Goal: Task Accomplishment & Management: Use online tool/utility

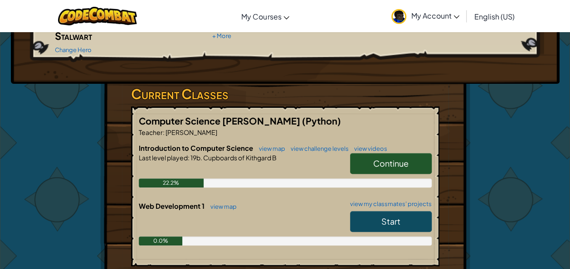
scroll to position [117, 0]
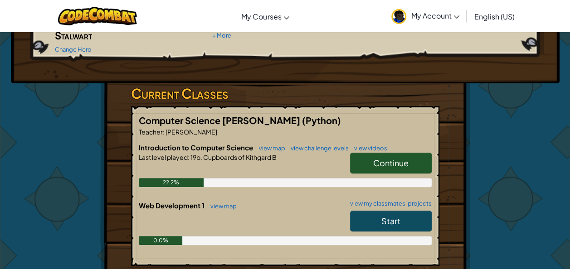
click at [355, 153] on link "Continue" at bounding box center [391, 163] width 82 height 21
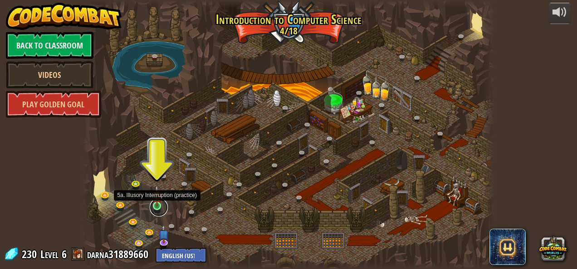
click at [161, 208] on link at bounding box center [159, 208] width 18 height 18
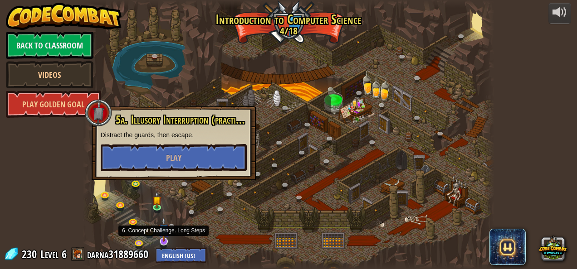
click at [164, 237] on img at bounding box center [163, 229] width 11 height 25
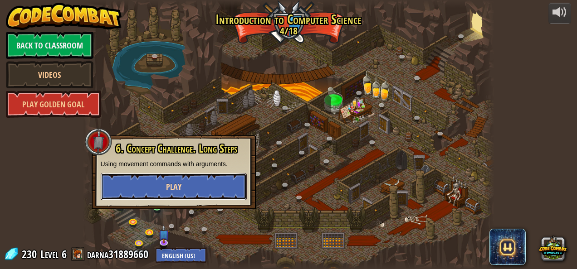
click at [160, 190] on button "Play" at bounding box center [174, 186] width 146 height 27
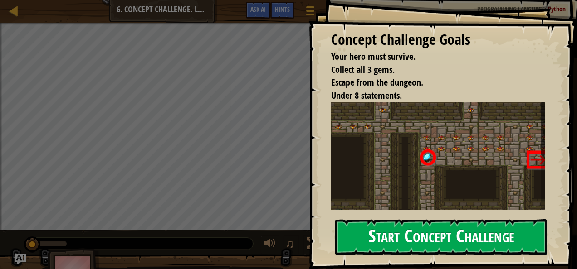
click at [347, 233] on button "Start Concept Challenge" at bounding box center [441, 237] width 212 height 36
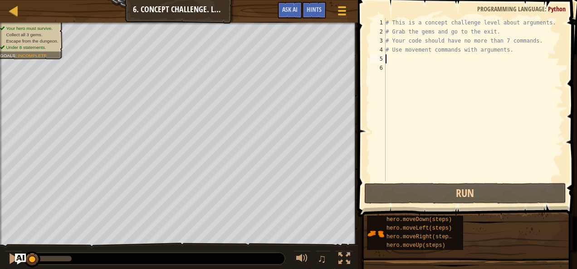
click at [392, 56] on div "# This is a concept challenge level about arguments. # Grab the gems and go to …" at bounding box center [474, 108] width 180 height 181
type textarea "m"
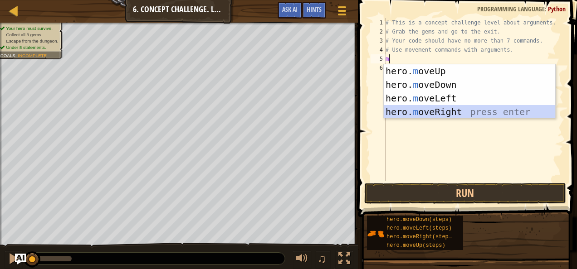
click at [432, 109] on div "hero. m oveUp press enter hero. m oveDown press enter hero. m oveLeft press ent…" at bounding box center [470, 105] width 172 height 82
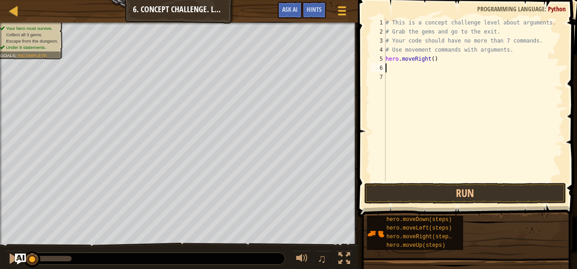
type textarea "m"
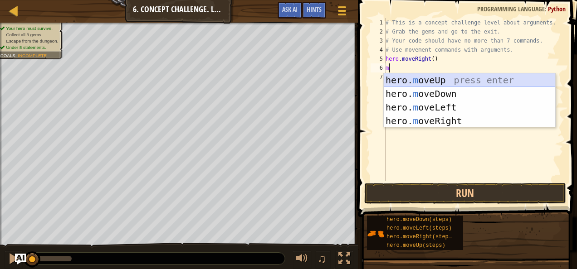
click at [410, 77] on div "hero. m oveUp press enter hero. m oveDown press enter hero. m oveLeft press ent…" at bounding box center [470, 114] width 172 height 82
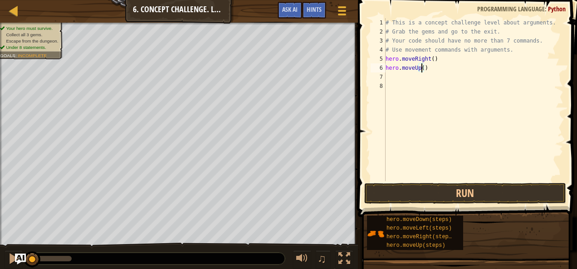
click at [420, 66] on div "# This is a concept challenge level about arguments. # Grab the gems and go to …" at bounding box center [474, 108] width 180 height 181
type textarea "hero.moveUp(3)"
click at [394, 194] on button "Run" at bounding box center [465, 193] width 202 height 21
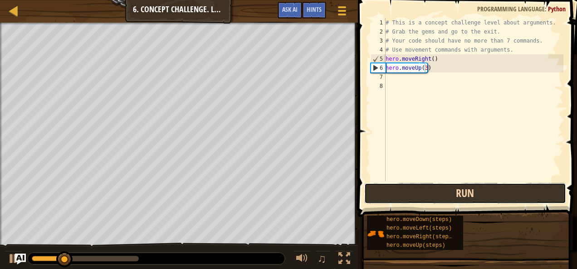
click at [394, 194] on button "Run" at bounding box center [465, 193] width 202 height 21
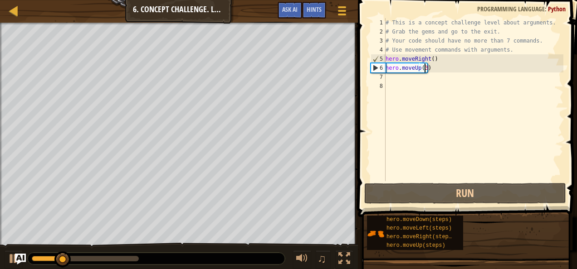
click at [388, 78] on div "# This is a concept challenge level about arguments. # Grab the gems and go to …" at bounding box center [474, 108] width 180 height 181
type textarea "m"
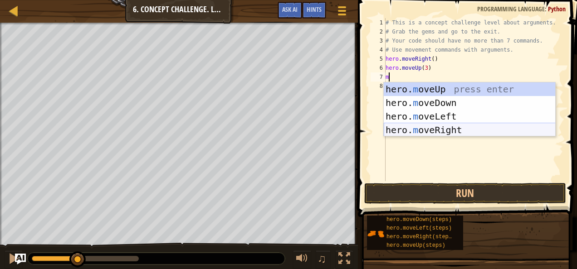
click at [411, 125] on div "hero. m oveUp press enter hero. m oveDown press enter hero. m oveLeft press ent…" at bounding box center [470, 124] width 172 height 82
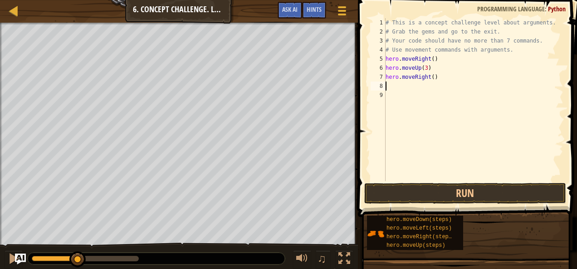
click at [429, 77] on div "# This is a concept challenge level about arguments. # Grab the gems and go to …" at bounding box center [474, 108] width 180 height 181
click at [432, 77] on div "# This is a concept challenge level about arguments. # Grab the gems and go to …" at bounding box center [474, 108] width 180 height 181
click at [429, 185] on button "Run" at bounding box center [465, 193] width 202 height 21
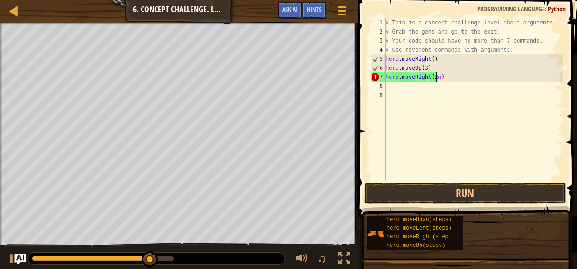
type textarea "hero.moveRight(2)"
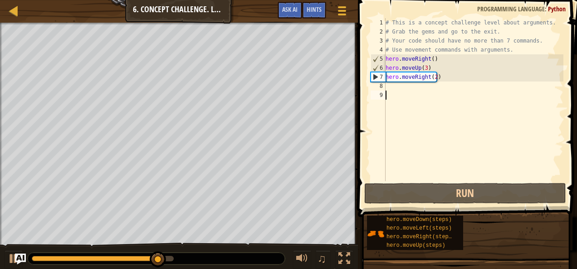
click at [410, 92] on div "# This is a concept challenge level about arguments. # Grab the gems and go to …" at bounding box center [474, 108] width 180 height 181
click at [398, 92] on div "# This is a concept challenge level about arguments. # Grab the gems and go to …" at bounding box center [474, 108] width 180 height 181
click at [397, 88] on div "# This is a concept challenge level about arguments. # Grab the gems and go to …" at bounding box center [474, 108] width 180 height 181
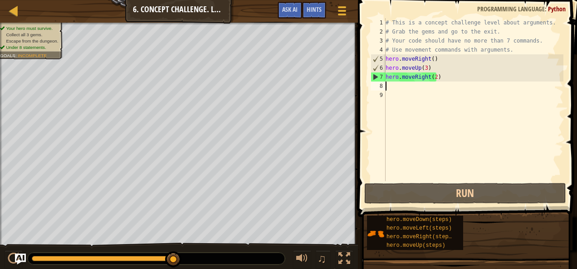
type textarea "m"
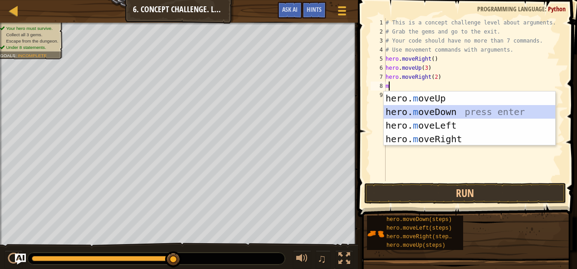
click at [411, 107] on div "hero. m oveUp press enter hero. m oveDown press enter hero. m oveLeft press ent…" at bounding box center [470, 133] width 172 height 82
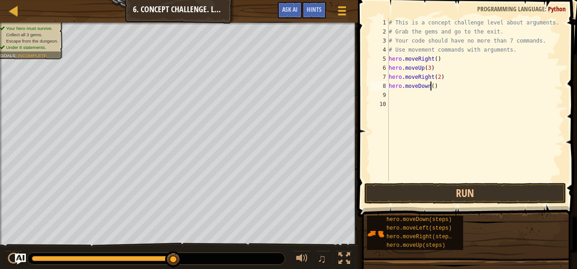
click at [430, 86] on div "# This is a concept challenge level about arguments. # Grab the gems and go to …" at bounding box center [475, 108] width 177 height 181
type textarea "hero.moveDown(3)"
click at [433, 195] on button "Run" at bounding box center [465, 193] width 202 height 21
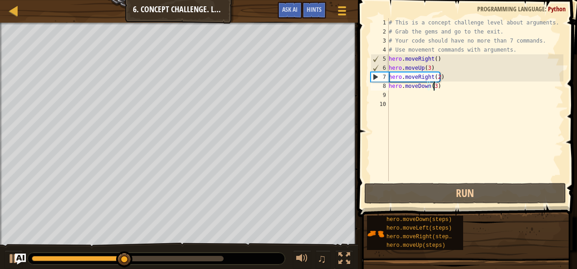
click at [405, 93] on div "# This is a concept challenge level about arguments. # Grab the gems and go to …" at bounding box center [475, 108] width 177 height 181
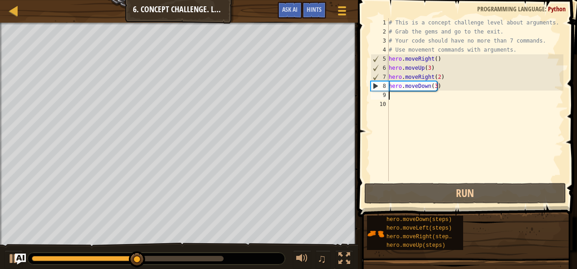
type textarea "m"
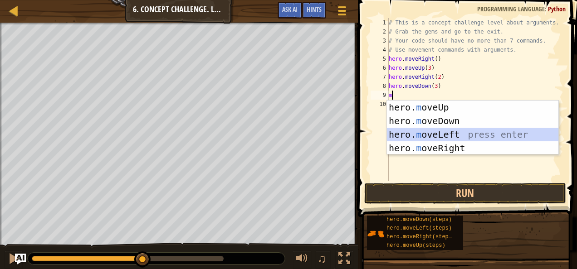
click at [413, 132] on div "hero. m oveUp press enter hero. m oveDown press enter hero. m oveLeft press ent…" at bounding box center [473, 142] width 172 height 82
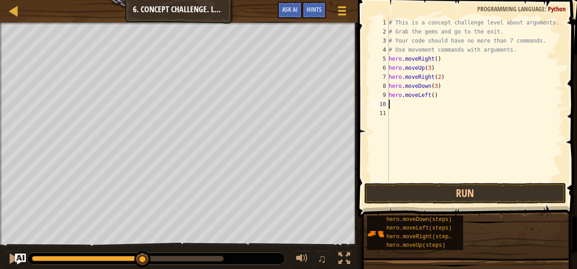
type textarea "m"
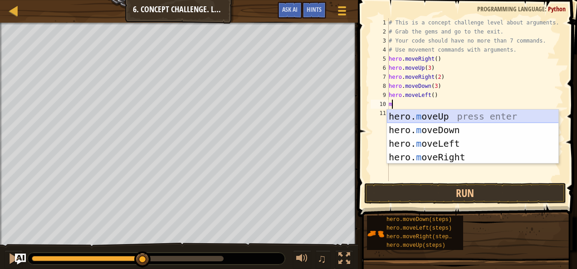
click at [402, 115] on div "hero. m oveUp press enter hero. m oveDown press enter hero. m oveLeft press ent…" at bounding box center [473, 151] width 172 height 82
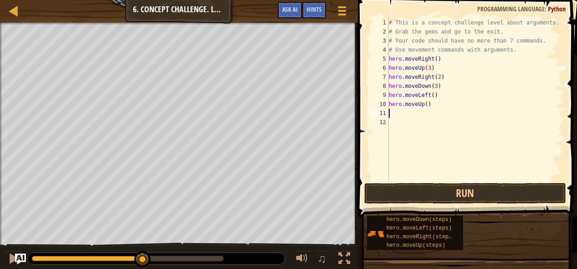
click at [423, 104] on div "# This is a concept challenge level about arguments. # Grab the gems and go to …" at bounding box center [475, 108] width 177 height 181
type textarea "hero.moveUp(3)"
click at [396, 191] on button "Run" at bounding box center [465, 193] width 202 height 21
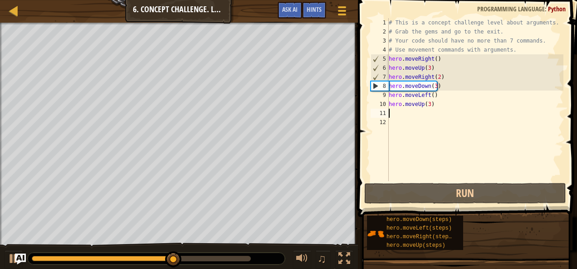
click at [401, 114] on div "# This is a concept challenge level about arguments. # Grab the gems and go to …" at bounding box center [475, 108] width 177 height 181
type textarea "m"
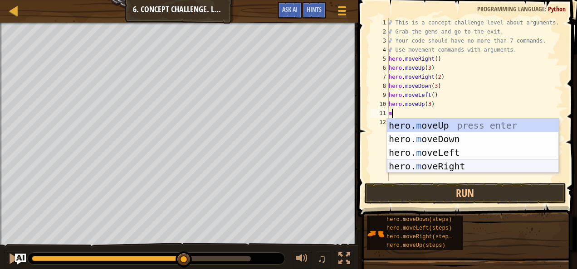
click at [423, 163] on div "hero. m oveUp press enter hero. m oveDown press enter hero. m oveLeft press ent…" at bounding box center [473, 160] width 172 height 82
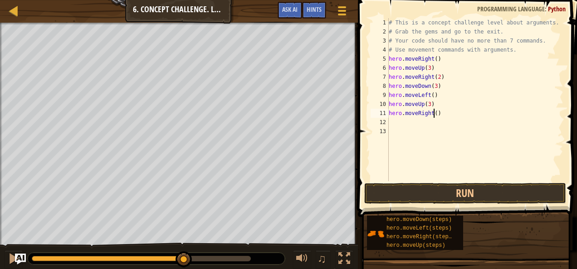
click at [433, 113] on div "# This is a concept challenge level about arguments. # Grab the gems and go to …" at bounding box center [475, 108] width 177 height 181
click at [406, 198] on button "Run" at bounding box center [465, 193] width 202 height 21
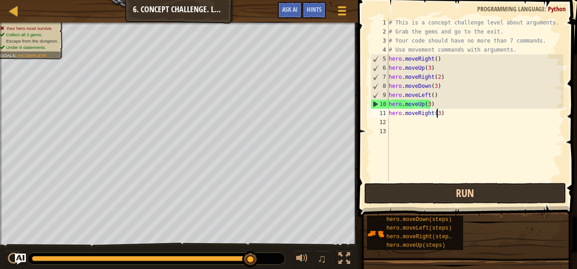
type textarea "hero.moveRight()"
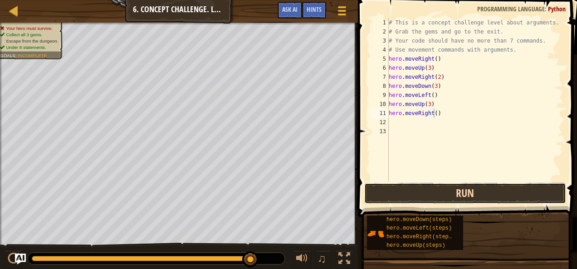
click at [406, 198] on button "Run" at bounding box center [465, 193] width 202 height 21
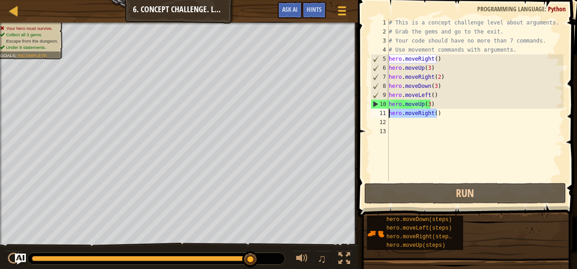
drag, startPoint x: 435, startPoint y: 115, endPoint x: 387, endPoint y: 116, distance: 48.1
click at [387, 116] on div "hero.moveRight() 1 2 3 4 5 6 7 8 9 10 11 12 13 # This is a concept challenge le…" at bounding box center [466, 99] width 195 height 163
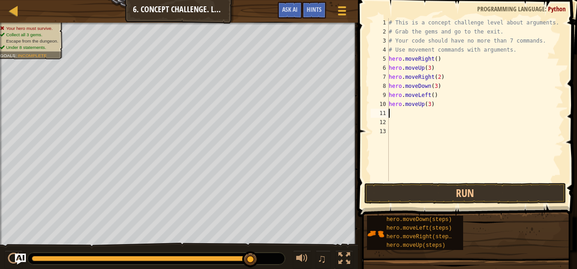
type textarea "m"
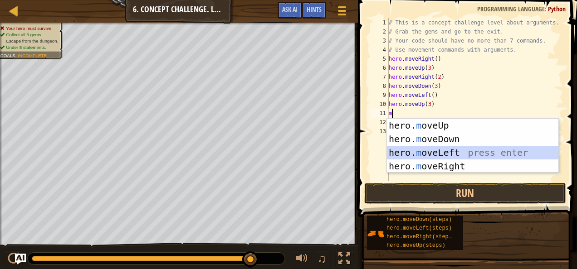
click at [397, 147] on div "hero. m oveUp press enter hero. m oveDown press enter hero. m oveLeft press ent…" at bounding box center [473, 160] width 172 height 82
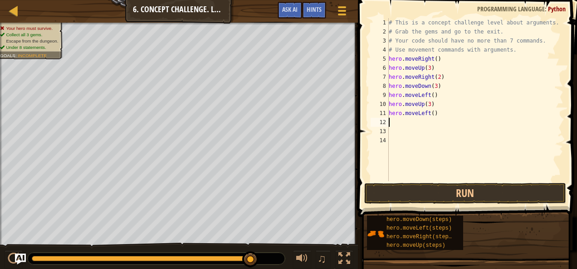
click at [429, 113] on div "# This is a concept challenge level about arguments. # Grab the gems and go to …" at bounding box center [475, 108] width 177 height 181
type textarea "hero.moveLeft(3)"
click at [413, 193] on button "Run" at bounding box center [465, 193] width 202 height 21
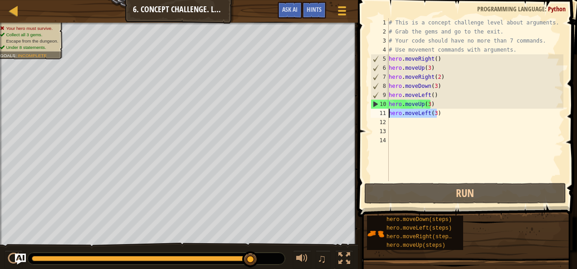
drag, startPoint x: 438, startPoint y: 116, endPoint x: 388, endPoint y: 115, distance: 50.3
click at [388, 115] on div "hero.moveLeft(3) 1 2 3 4 5 6 7 8 9 10 11 12 13 14 # This is a concept challenge…" at bounding box center [466, 99] width 195 height 163
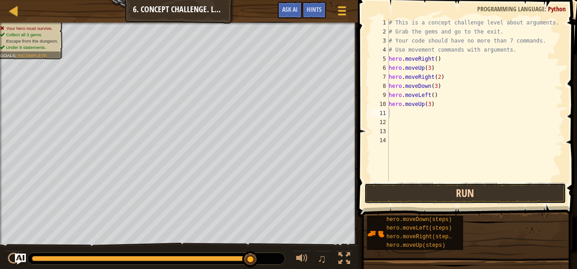
click at [413, 189] on button "Run" at bounding box center [465, 193] width 202 height 21
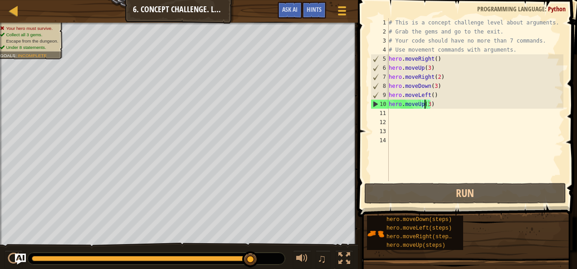
click at [425, 105] on div "# This is a concept challenge level about arguments. # Grab the gems and go to …" at bounding box center [475, 108] width 177 height 181
click at [426, 104] on div "# This is a concept challenge level about arguments. # Grab the gems and go to …" at bounding box center [475, 108] width 177 height 181
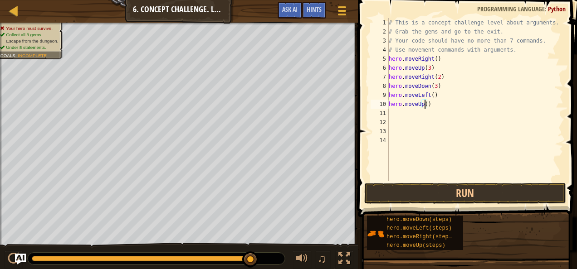
scroll to position [4, 3]
type textarea "hero.moveUp(2)"
click at [403, 196] on button "Run" at bounding box center [465, 193] width 202 height 21
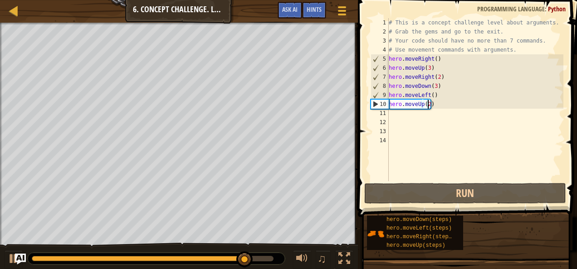
click at [404, 115] on div "# This is a concept challenge level about arguments. # Grab the gems and go to …" at bounding box center [475, 108] width 177 height 181
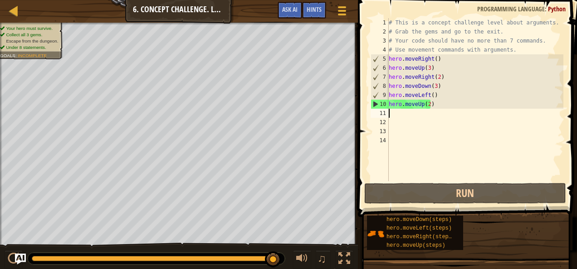
type textarea "m"
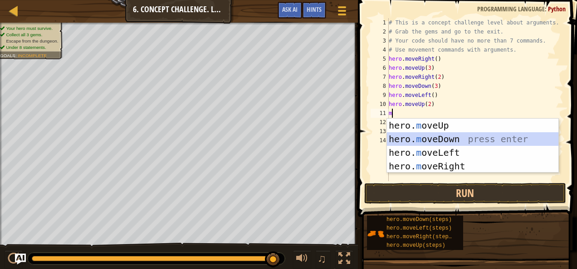
click at [405, 141] on div "hero. m oveUp press enter hero. m oveDown press enter hero. m oveLeft press ent…" at bounding box center [473, 160] width 172 height 82
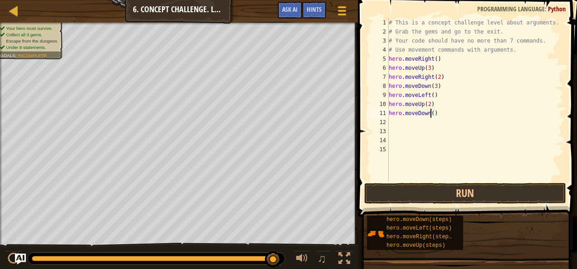
click at [429, 114] on div "# This is a concept challenge level about arguments. # Grab the gems and go to …" at bounding box center [475, 108] width 177 height 181
type textarea "hero.moveDown(2)"
click at [428, 195] on button "Run" at bounding box center [465, 193] width 202 height 21
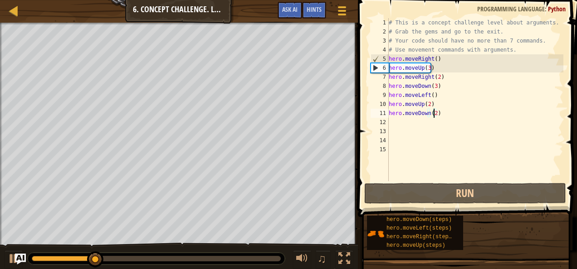
click at [422, 125] on div "# This is a concept challenge level about arguments. # Grab the gems and go to …" at bounding box center [475, 108] width 177 height 181
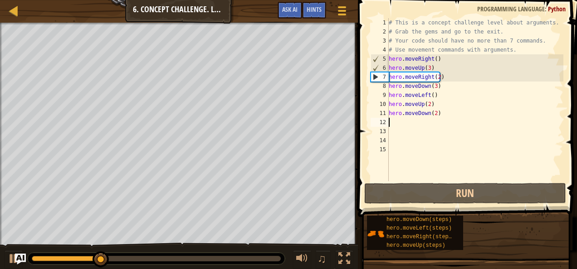
scroll to position [4, 0]
type textarea "m"
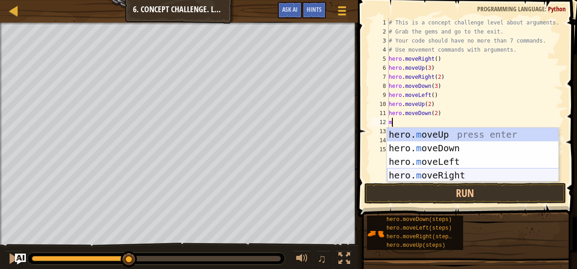
click at [432, 171] on div "hero. m oveUp press enter hero. m oveDown press enter hero. m oveLeft press ent…" at bounding box center [473, 169] width 172 height 82
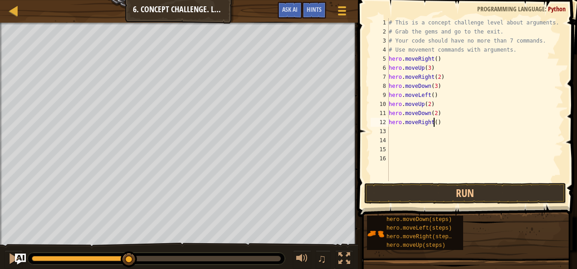
click at [433, 122] on div "# This is a concept challenge level about arguments. # Grab the gems and go to …" at bounding box center [475, 108] width 177 height 181
click at [423, 189] on button "Run" at bounding box center [465, 193] width 202 height 21
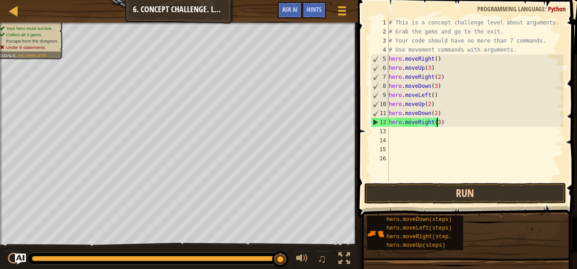
type textarea "hero.moveRight(3)"
click at [430, 186] on button "Run" at bounding box center [465, 193] width 202 height 21
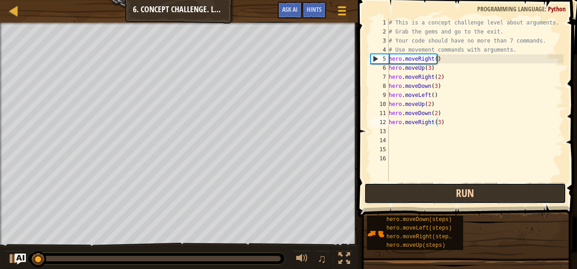
click at [430, 186] on button "Run" at bounding box center [465, 193] width 202 height 21
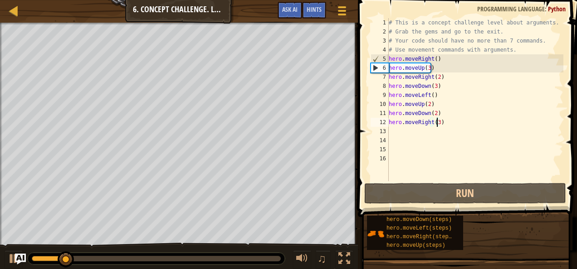
click at [409, 129] on div "# This is a concept challenge level about arguments. # Grab the gems and go to …" at bounding box center [475, 108] width 177 height 181
type textarea "m"
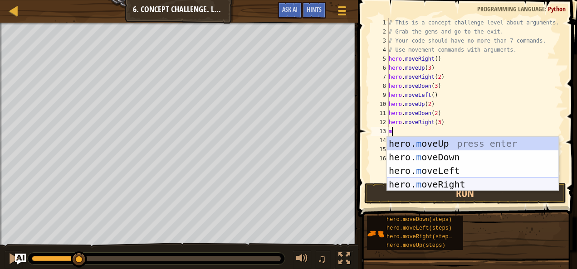
click at [429, 185] on div "hero. m oveUp press enter hero. m oveDown press enter hero. m oveLeft press ent…" at bounding box center [473, 178] width 172 height 82
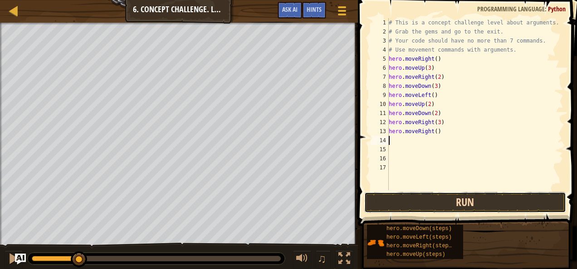
click at [410, 205] on button "Run" at bounding box center [465, 202] width 202 height 21
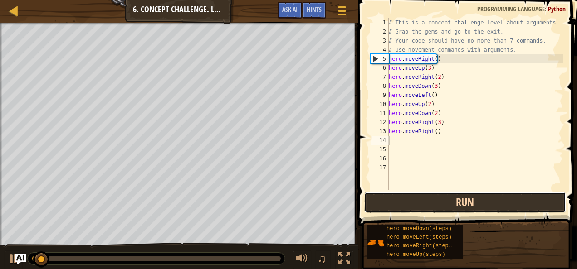
click at [410, 205] on button "Run" at bounding box center [465, 202] width 202 height 21
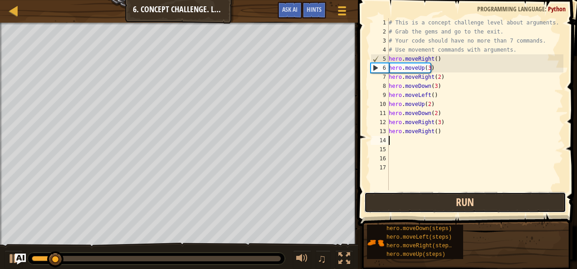
click at [410, 200] on button "Run" at bounding box center [465, 202] width 202 height 21
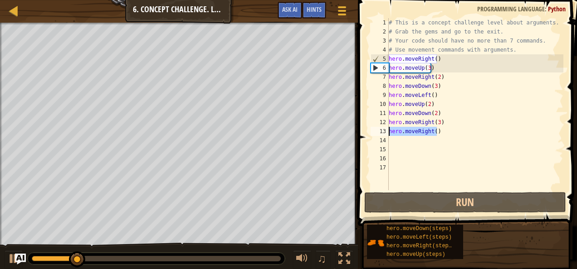
drag, startPoint x: 436, startPoint y: 133, endPoint x: 389, endPoint y: 132, distance: 47.2
click at [389, 132] on div "# This is a concept challenge level about arguments. # Grab the gems and go to …" at bounding box center [475, 113] width 176 height 190
type textarea "hero.moveRight()"
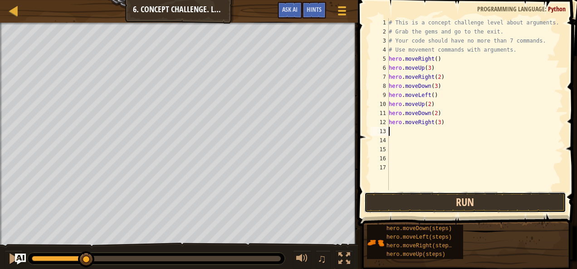
click at [373, 201] on button "Run" at bounding box center [465, 202] width 202 height 21
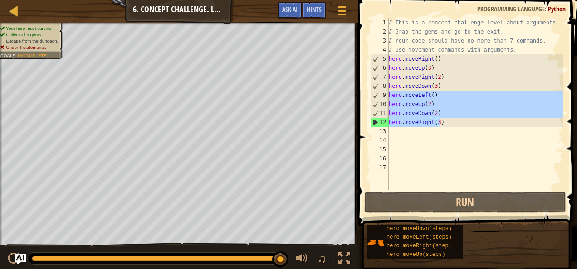
drag, startPoint x: 389, startPoint y: 92, endPoint x: 438, endPoint y: 124, distance: 58.4
click at [438, 124] on div "# This is a concept challenge level about arguments. # Grab the gems and go to …" at bounding box center [475, 113] width 176 height 190
type textarea ")"
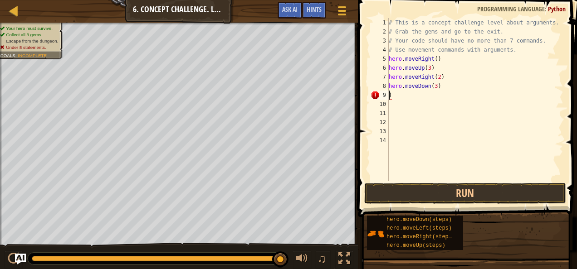
click at [394, 101] on div "# This is a concept challenge level about arguments. # Grab the gems and go to …" at bounding box center [475, 108] width 176 height 181
click at [394, 99] on div "# This is a concept challenge level about arguments. # Grab the gems and go to …" at bounding box center [475, 108] width 176 height 181
type textarea ")"
click at [391, 191] on button "Run" at bounding box center [465, 193] width 202 height 21
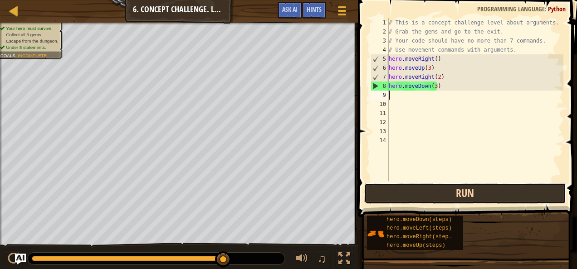
click at [413, 185] on button "Run" at bounding box center [465, 193] width 202 height 21
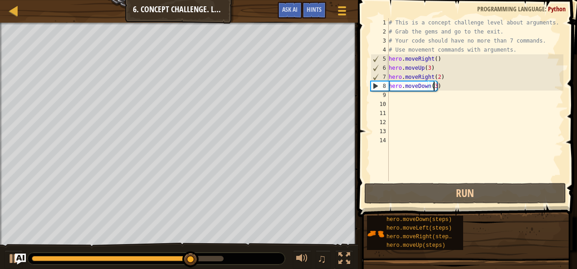
click at [434, 88] on div "# This is a concept challenge level about arguments. # Grab the gems and go to …" at bounding box center [475, 108] width 176 height 181
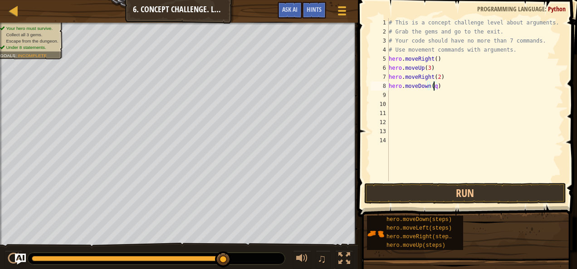
scroll to position [4, 3]
click at [431, 188] on button "Run" at bounding box center [465, 193] width 202 height 21
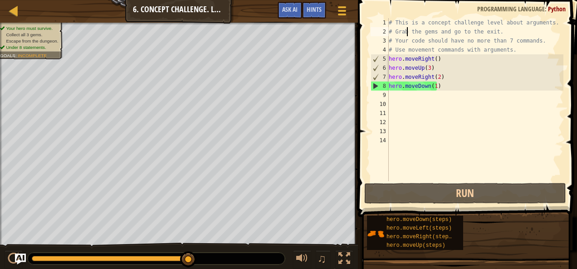
click at [406, 34] on div "# This is a concept challenge level about arguments. # Grab the gems and go to …" at bounding box center [475, 108] width 176 height 181
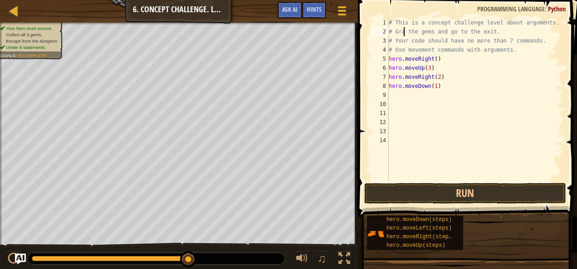
type textarea "# Grab the gems and go to the exit."
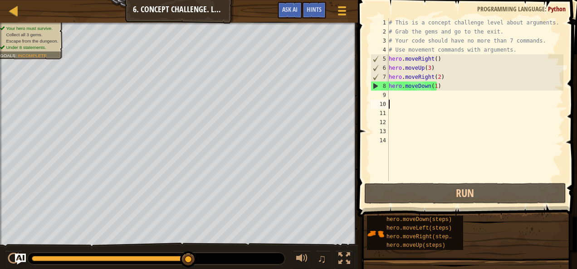
click at [399, 101] on div "# This is a concept challenge level about arguments. # Grab the gems and go to …" at bounding box center [475, 108] width 176 height 181
click at [375, 87] on div "8" at bounding box center [380, 86] width 18 height 9
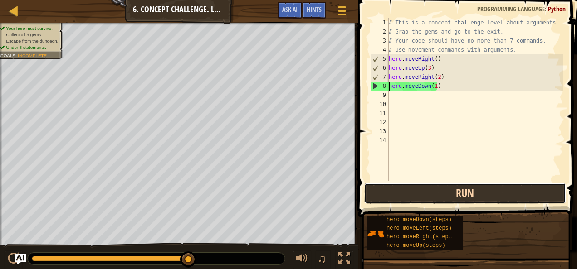
click at [379, 197] on button "Run" at bounding box center [465, 193] width 202 height 21
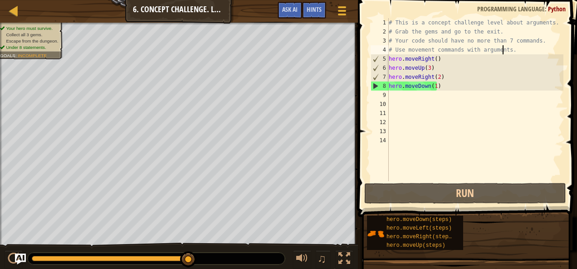
click at [502, 53] on div "# This is a concept challenge level about arguments. # Grab the gems and go to …" at bounding box center [475, 108] width 176 height 181
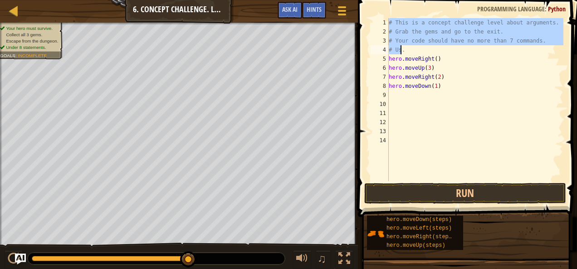
drag, startPoint x: 389, startPoint y: 22, endPoint x: 402, endPoint y: 47, distance: 28.2
click at [402, 47] on div "# This is a concept challenge level about arguments. # Grab the gems and go to …" at bounding box center [475, 108] width 176 height 181
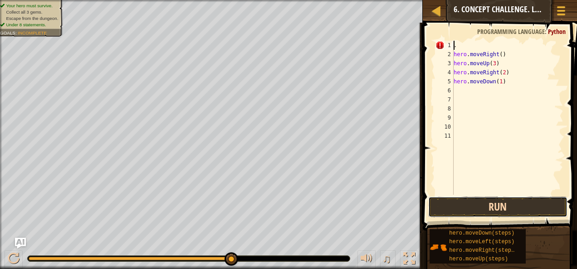
click at [447, 210] on button "Run" at bounding box center [497, 207] width 139 height 21
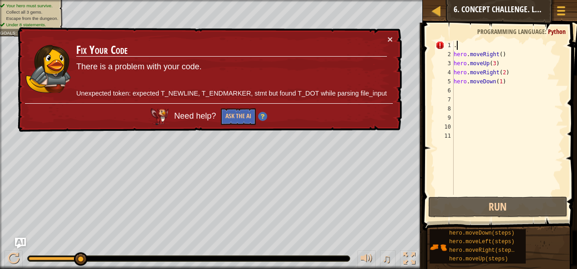
click at [463, 46] on div ". hero . moveRight ( ) hero . moveUp ( 3 ) hero . moveRight ( 2 ) hero . moveDo…" at bounding box center [508, 127] width 112 height 172
click at [396, 38] on div "× Fix Your Code There is a problem with your code. Unexpected token: expected T…" at bounding box center [209, 79] width 386 height 107
click at [394, 37] on div "× Fix Your Code There is a problem with your code. Unexpected token: expected T…" at bounding box center [208, 80] width 387 height 110
click at [389, 34] on button "×" at bounding box center [389, 39] width 5 height 10
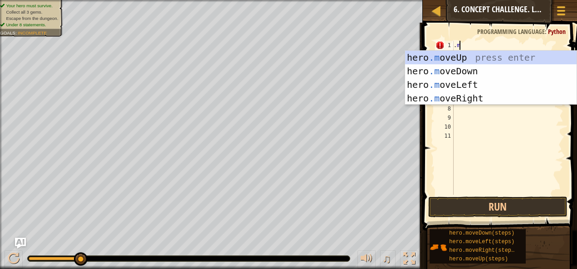
click at [472, 0] on body "Map Introduction to Computer Science 6. Concept Challenge. Long Steps Game Menu…" at bounding box center [288, 0] width 577 height 0
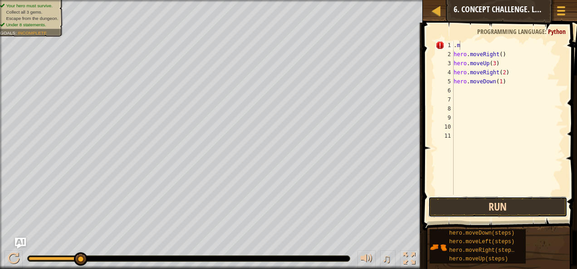
click at [467, 209] on button "Run" at bounding box center [497, 207] width 139 height 21
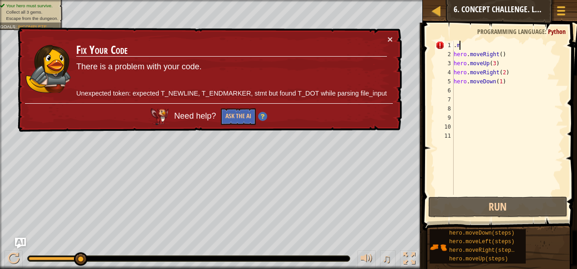
type textarea "."
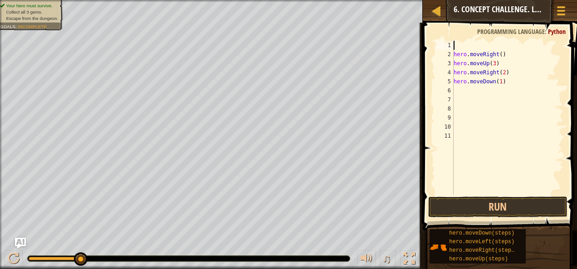
type textarea "m"
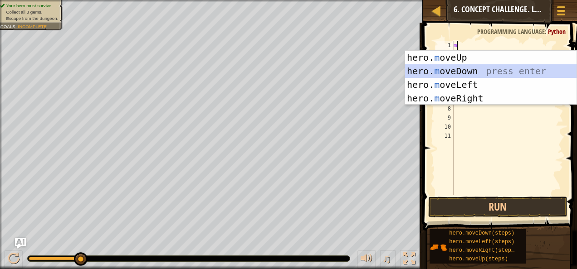
click at [413, 65] on div "hero. m oveUp press enter hero. m oveDown press enter hero. m oveLeft press ent…" at bounding box center [491, 92] width 172 height 82
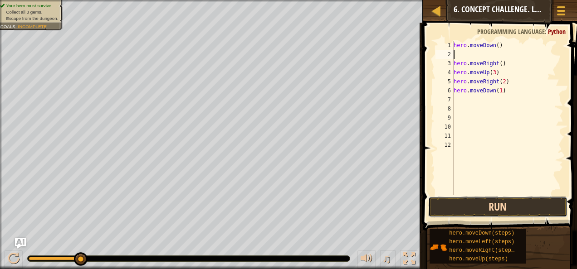
click at [447, 213] on button "Run" at bounding box center [497, 207] width 139 height 21
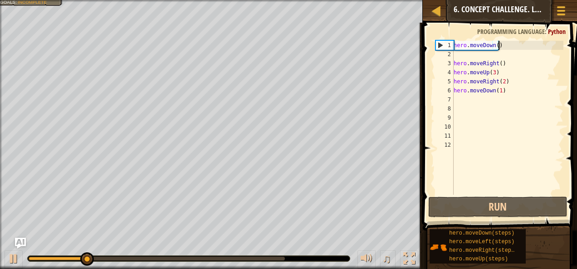
click at [497, 45] on div "hero . moveDown ( ) hero . moveRight ( ) hero . moveUp ( 3 ) hero . moveRight (…" at bounding box center [508, 127] width 112 height 172
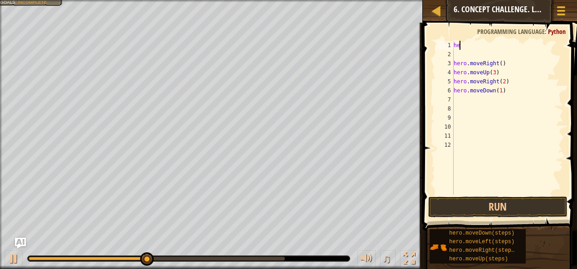
type textarea "h"
type textarea "m"
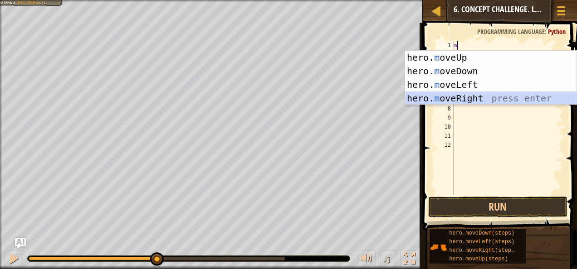
click at [477, 97] on div "hero. m oveUp press enter hero. m oveDown press enter hero. m oveLeft press ent…" at bounding box center [491, 92] width 172 height 82
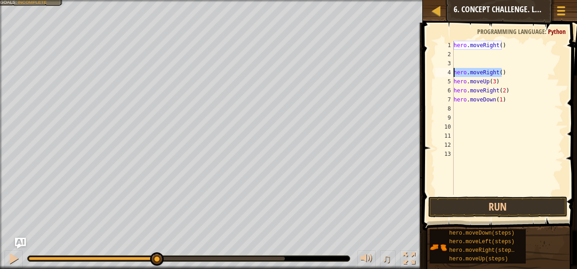
drag, startPoint x: 501, startPoint y: 75, endPoint x: 452, endPoint y: 74, distance: 49.9
click at [452, 74] on div "1 2 3 4 5 6 7 8 9 10 11 12 13 hero . moveRight ( ) hero . moveRight ( ) hero . …" at bounding box center [498, 118] width 130 height 154
type textarea "hero.moveRight()"
type textarea "hero.moveUp(3)"
drag, startPoint x: 454, startPoint y: 79, endPoint x: 457, endPoint y: 55, distance: 24.2
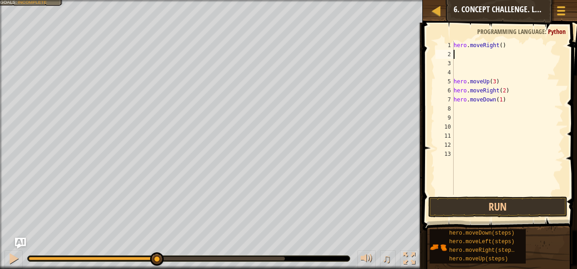
click at [457, 55] on div "hero . moveRight ( ) hero . moveUp ( 3 ) hero . moveRight ( 2 ) hero . moveDown…" at bounding box center [508, 127] width 112 height 172
type textarea "m"
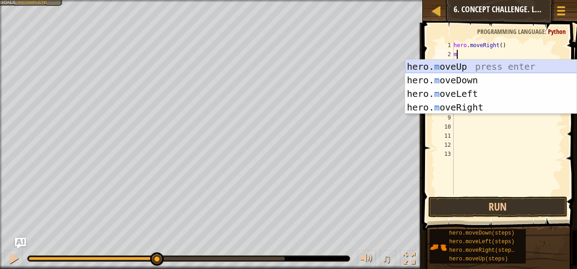
click at [451, 71] on div "hero. m oveUp press enter hero. m oveDown press enter hero. m oveLeft press ent…" at bounding box center [491, 101] width 172 height 82
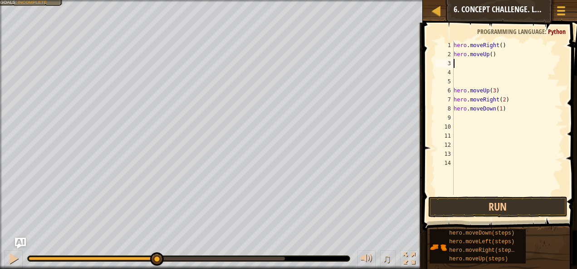
click at [489, 55] on div "hero . moveRight ( ) hero . moveUp ( ) hero . moveUp ( 3 ) hero . moveRight ( 2…" at bounding box center [508, 127] width 112 height 172
type textarea "hero.moveUp(3)"
click at [457, 65] on div "hero . moveRight ( ) hero . moveUp ( 3 ) hero . moveUp ( 3 ) hero . moveRight (…" at bounding box center [508, 127] width 112 height 172
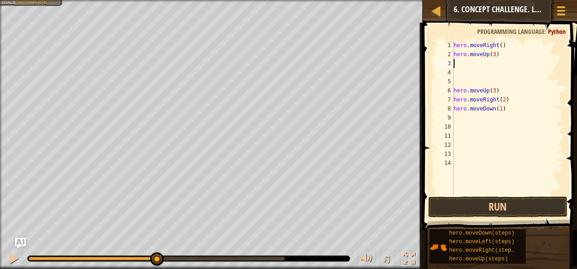
type textarea "m"
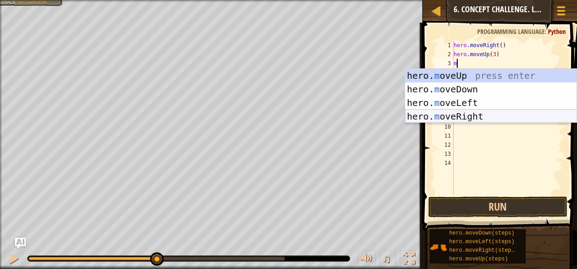
click at [452, 113] on div "hero. m oveUp press enter hero. m oveDown press enter hero. m oveLeft press ent…" at bounding box center [491, 110] width 172 height 82
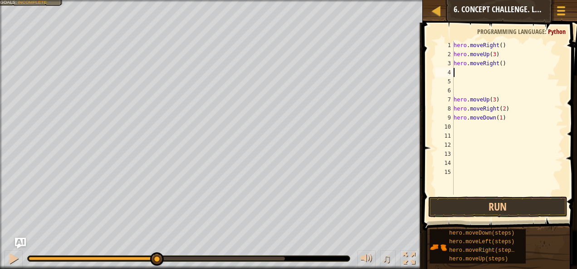
click at [497, 63] on div "hero . moveRight ( ) hero . moveUp ( 3 ) hero . moveRight ( ) hero . moveUp ( 3…" at bounding box center [508, 127] width 112 height 172
type textarea "hero.moveRight(2)"
click at [471, 70] on div "hero . moveRight ( ) hero . moveUp ( 3 ) hero . moveRight ( 2 ) hero . moveUp (…" at bounding box center [508, 127] width 112 height 172
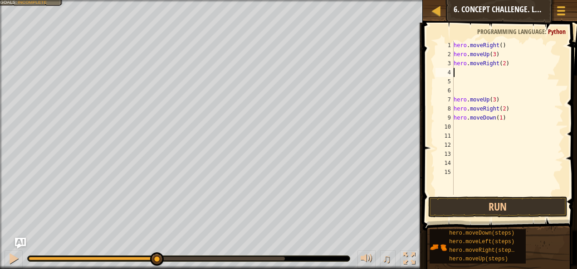
type textarea "m"
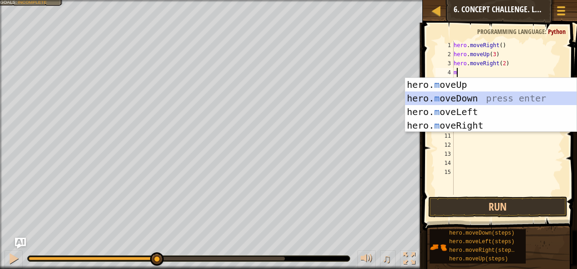
click at [456, 103] on div "hero. m oveUp press enter hero. m oveDown press enter hero. m oveLeft press ent…" at bounding box center [491, 119] width 172 height 82
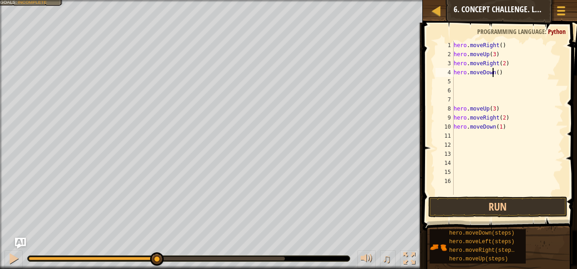
click at [492, 73] on div "hero . moveRight ( ) hero . moveUp ( 3 ) hero . moveRight ( 2 ) hero . moveDown…" at bounding box center [508, 127] width 112 height 172
click at [495, 73] on div "hero . moveRight ( ) hero . moveUp ( 3 ) hero . moveRight ( 2 ) hero . moveDown…" at bounding box center [508, 127] width 112 height 172
click at [455, 108] on div "hero . moveRight ( ) hero . moveUp ( 3 ) hero . moveRight ( 2 ) hero . moveDown…" at bounding box center [508, 127] width 112 height 172
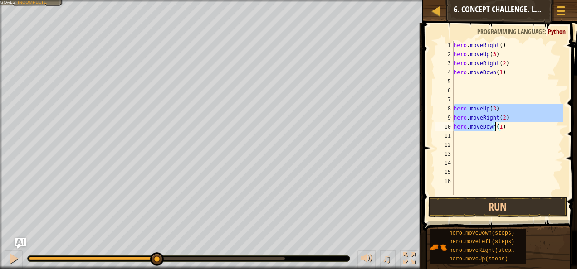
drag, startPoint x: 453, startPoint y: 107, endPoint x: 495, endPoint y: 126, distance: 45.9
click at [495, 126] on div "hero . moveRight ( ) hero . moveUp ( 3 ) hero . moveRight ( 2 ) hero . moveDown…" at bounding box center [508, 127] width 112 height 172
type textarea "hero.moveDown(1)"
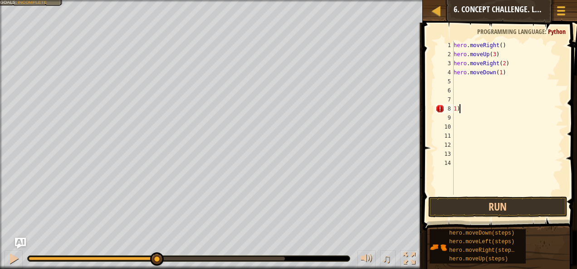
click at [461, 107] on div "hero . moveRight ( ) hero . moveUp ( 3 ) hero . moveRight ( 2 ) hero . moveDown…" at bounding box center [508, 127] width 112 height 172
type textarea "1"
click at [481, 204] on button "Run" at bounding box center [497, 207] width 139 height 21
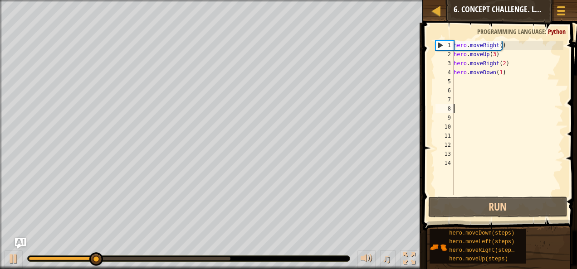
click at [469, 80] on div "hero . moveRight ( ) hero . moveUp ( 3 ) hero . moveRight ( 2 ) hero . moveDown…" at bounding box center [508, 127] width 112 height 172
type textarea "m"
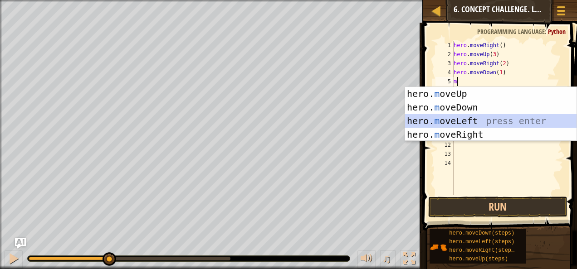
click at [461, 118] on div "hero. m oveUp press enter hero. m oveDown press enter hero. m oveLeft press ent…" at bounding box center [491, 128] width 172 height 82
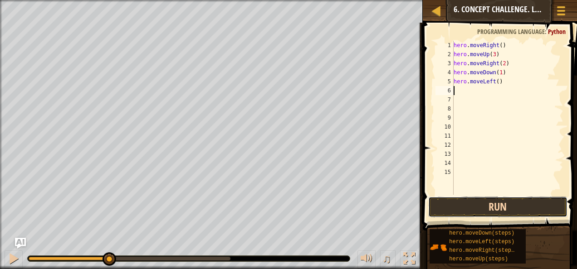
click at [478, 198] on button "Run" at bounding box center [497, 207] width 139 height 21
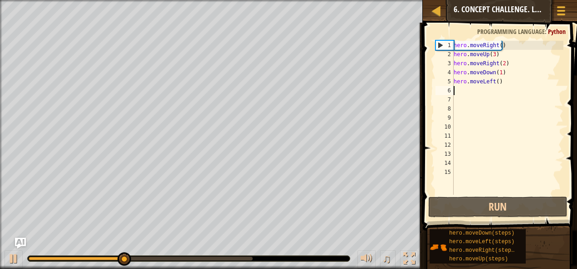
type textarea "m"
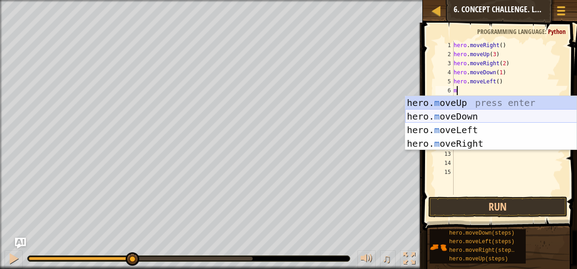
click at [483, 116] on div "hero. m oveUp press enter hero. m oveDown press enter hero. m oveLeft press ent…" at bounding box center [491, 137] width 172 height 82
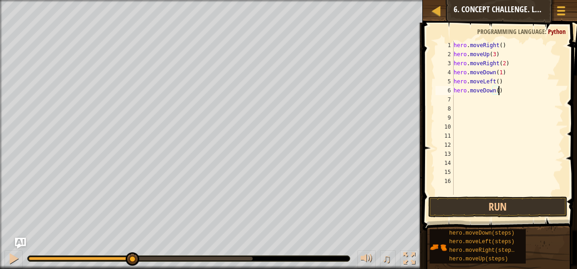
click at [498, 93] on div "hero . moveRight ( ) hero . moveUp ( 3 ) hero . moveRight ( 2 ) hero . moveDown…" at bounding box center [508, 127] width 112 height 172
click at [494, 91] on div "hero . moveRight ( ) hero . moveUp ( 3 ) hero . moveRight ( 2 ) hero . moveDown…" at bounding box center [508, 127] width 112 height 172
type textarea "hero.moveDown(2)"
click at [534, 209] on button "Run" at bounding box center [497, 207] width 139 height 21
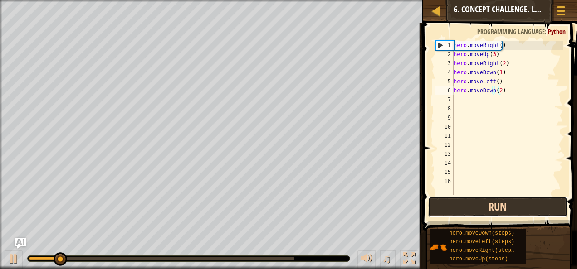
click at [534, 209] on button "Run" at bounding box center [497, 207] width 139 height 21
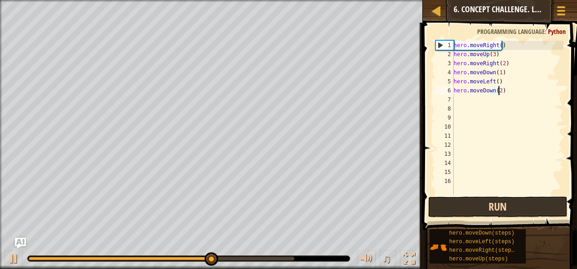
type textarea "hero.moveDown(2)"
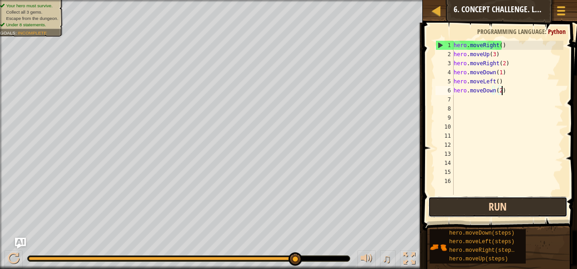
click at [472, 203] on button "Run" at bounding box center [497, 207] width 139 height 21
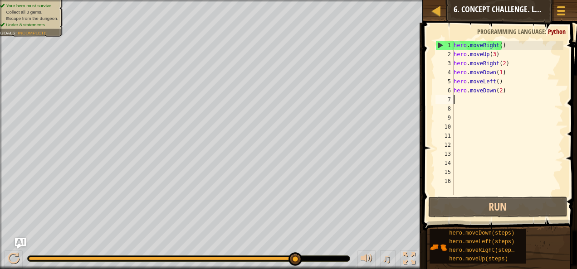
click at [455, 102] on div "hero . moveRight ( ) hero . moveUp ( 3 ) hero . moveRight ( 2 ) hero . moveDown…" at bounding box center [508, 127] width 112 height 172
type textarea "m"
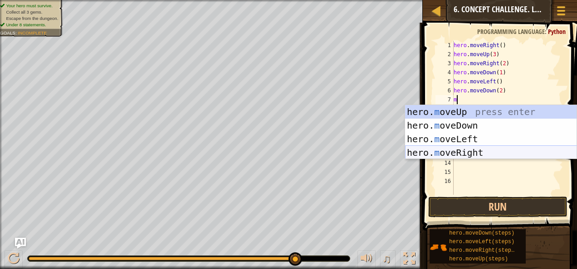
click at [459, 151] on div "hero. m oveUp press enter hero. m oveDown press enter hero. m oveLeft press ent…" at bounding box center [491, 146] width 172 height 82
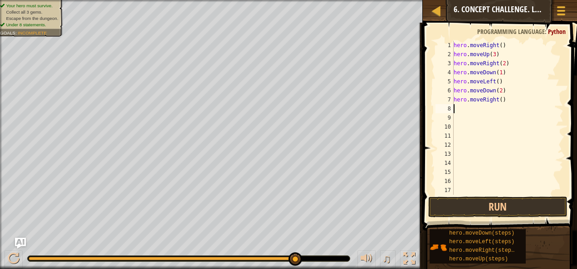
click at [498, 100] on div "hero . moveRight ( ) hero . moveUp ( 3 ) hero . moveRight ( 2 ) hero . moveDown…" at bounding box center [508, 127] width 112 height 172
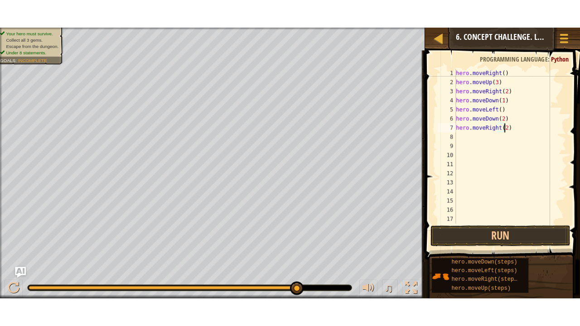
scroll to position [4, 4]
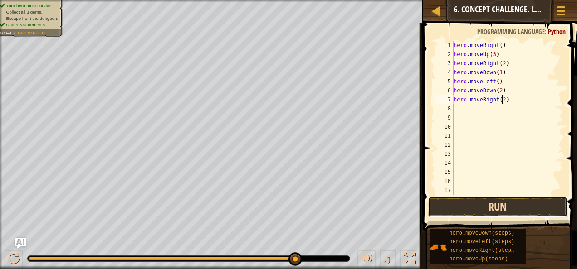
click at [452, 208] on button "Run" at bounding box center [497, 207] width 139 height 21
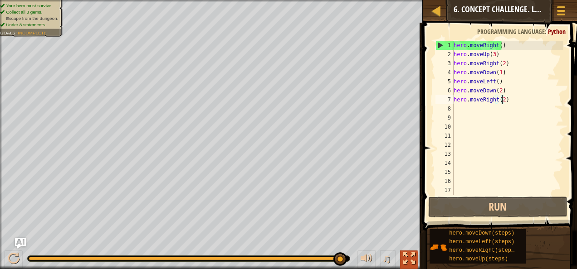
click at [406, 255] on div at bounding box center [409, 259] width 12 height 12
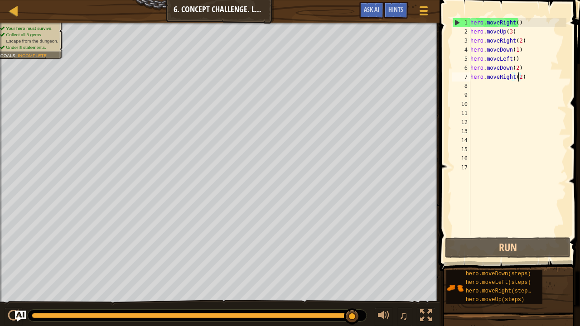
click at [523, 79] on div "hero . moveRight ( ) hero . moveUp ( 3 ) hero . moveRight ( 2 ) hero . moveDown…" at bounding box center [518, 136] width 98 height 236
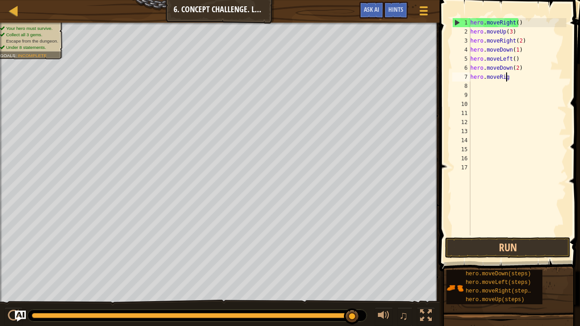
scroll to position [4, 1]
type textarea "h"
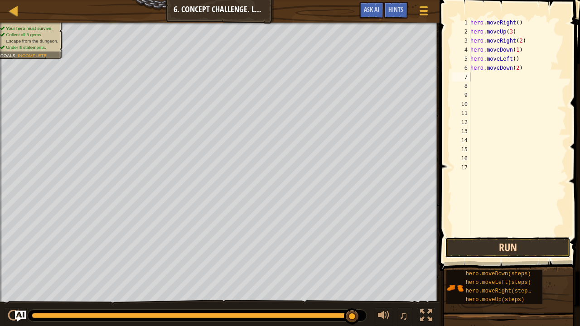
click at [467, 248] on button "Run" at bounding box center [508, 248] width 126 height 21
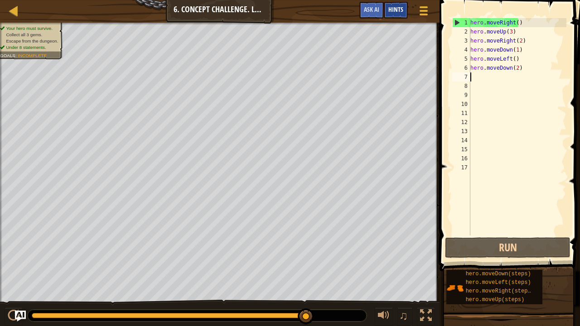
click at [392, 11] on span "Hints" at bounding box center [396, 9] width 15 height 9
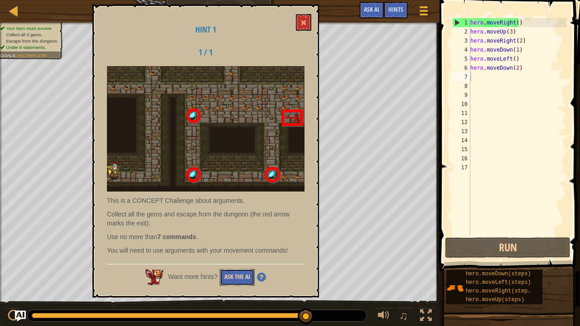
click at [223, 269] on button "Ask the AI" at bounding box center [237, 277] width 35 height 17
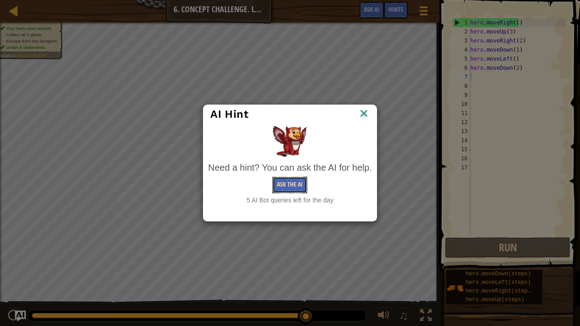
click at [285, 190] on button "Ask the AI" at bounding box center [289, 185] width 35 height 17
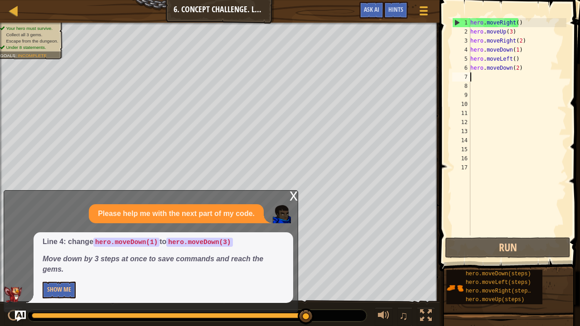
click at [292, 193] on div "x" at bounding box center [294, 195] width 8 height 9
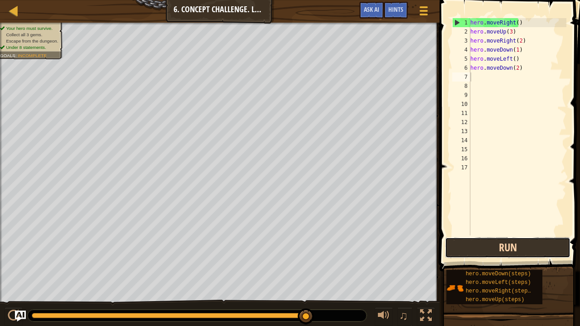
click at [484, 251] on button "Run" at bounding box center [508, 248] width 126 height 21
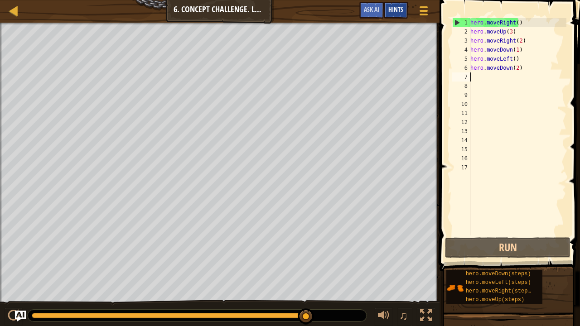
click at [389, 10] on span "Hints" at bounding box center [396, 9] width 15 height 9
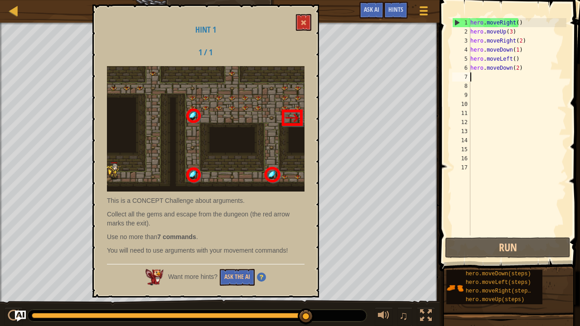
click at [279, 113] on img at bounding box center [206, 129] width 198 height 126
click at [289, 115] on img at bounding box center [206, 129] width 198 height 126
click at [237, 269] on button "Ask the AI" at bounding box center [237, 277] width 35 height 17
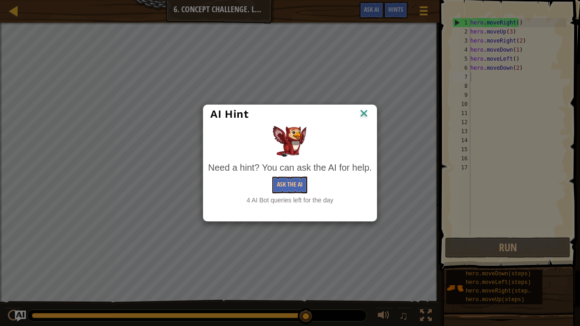
click at [287, 171] on div "Need a hint? You can ask the AI for help." at bounding box center [290, 167] width 164 height 13
click at [287, 186] on button "Ask the AI" at bounding box center [289, 185] width 35 height 17
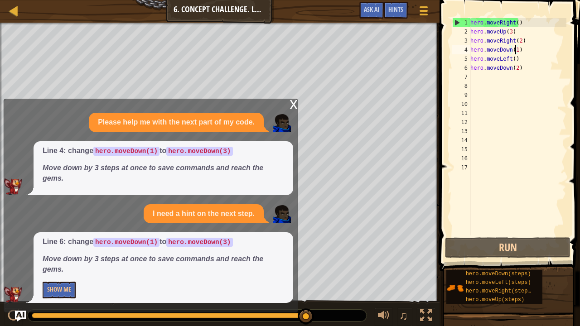
click at [516, 51] on div "hero . moveRight ( ) hero . moveUp ( 3 ) hero . moveRight ( 2 ) hero . moveDown…" at bounding box center [518, 136] width 98 height 236
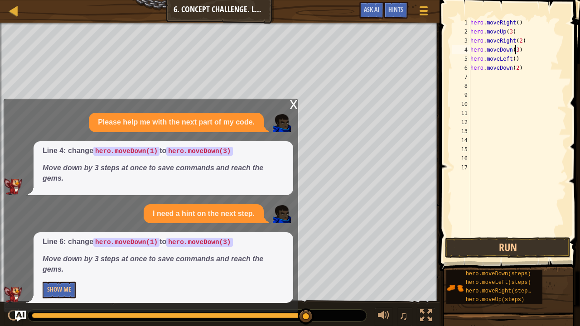
scroll to position [4, 3]
click at [514, 68] on div "hero . moveRight ( ) hero . moveUp ( 3 ) hero . moveRight ( 2 ) hero . moveDown…" at bounding box center [518, 136] width 98 height 236
type textarea "hero.moveDown(3)"
click at [63, 269] on button "Show Me" at bounding box center [59, 290] width 33 height 17
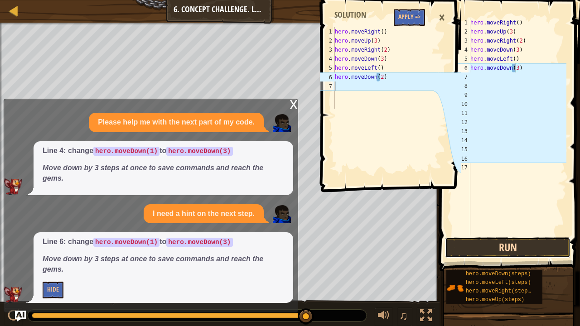
click at [469, 251] on button "Run" at bounding box center [508, 248] width 126 height 21
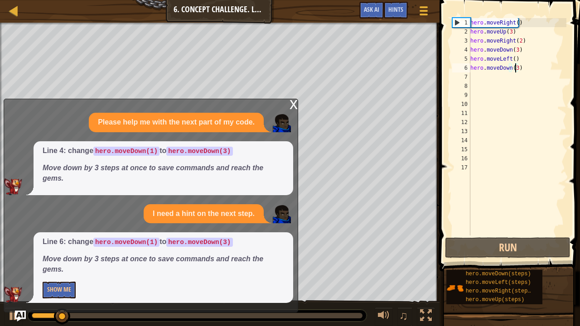
click at [46, 269] on div "Line 6: change hero.moveDown(1) to hero.moveDown(3) Move down by 3 steps at onc…" at bounding box center [164, 268] width 260 height 71
click at [63, 269] on button "Show Me" at bounding box center [59, 290] width 33 height 17
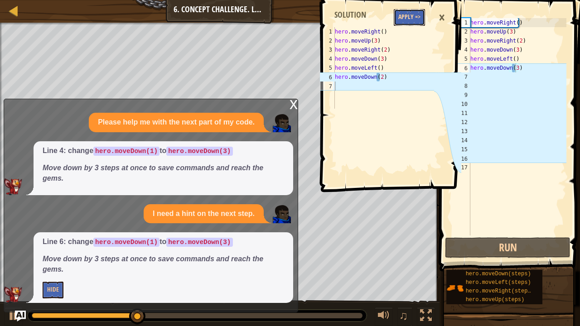
click at [415, 21] on button "Apply =>" at bounding box center [409, 17] width 31 height 17
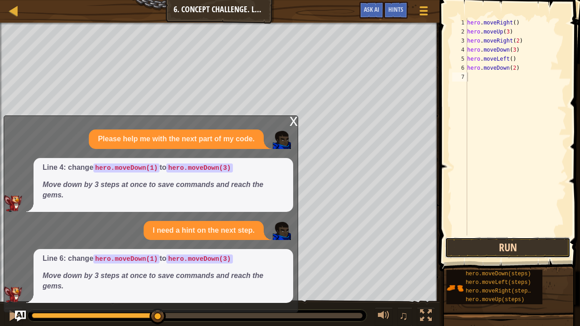
click at [490, 249] on button "Run" at bounding box center [508, 248] width 126 height 21
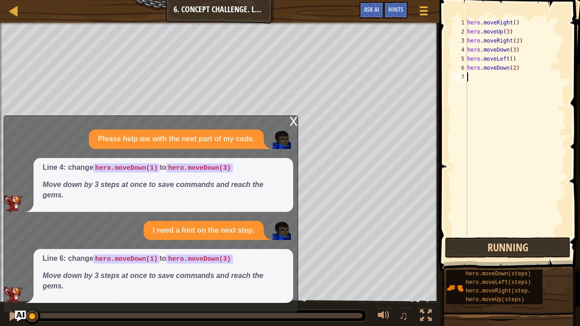
scroll to position [4, 0]
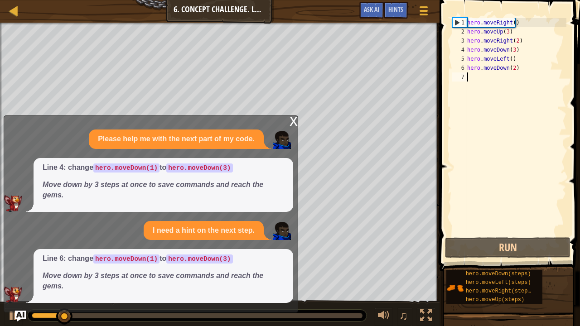
click at [292, 122] on div "x" at bounding box center [294, 120] width 8 height 9
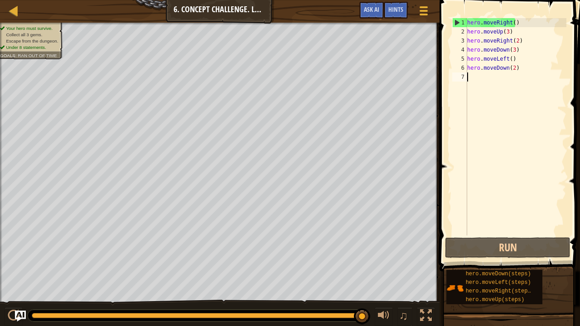
click at [478, 80] on div "hero . moveRight ( ) hero . moveUp ( 3 ) hero . moveRight ( 2 ) hero . moveDown…" at bounding box center [516, 136] width 101 height 236
type textarea "m"
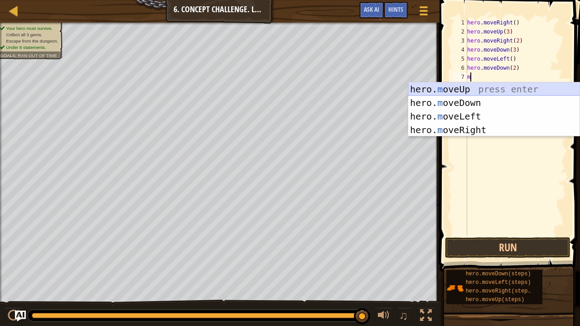
click at [484, 90] on div "hero. m oveUp press enter hero. m oveDown press enter hero. m oveLeft press ent…" at bounding box center [494, 124] width 172 height 82
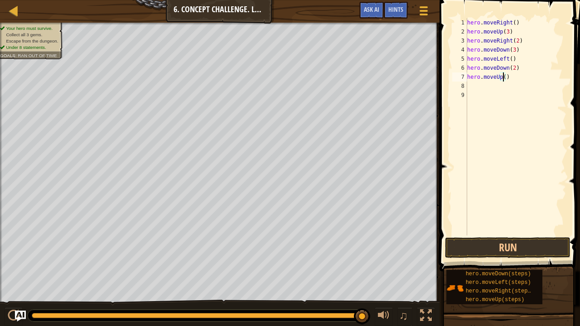
click at [503, 78] on div "hero . moveRight ( ) hero . moveUp ( 3 ) hero . moveRight ( 2 ) hero . moveDown…" at bounding box center [516, 136] width 101 height 236
type textarea "hero.moveUp(2)"
click at [493, 252] on button "Run" at bounding box center [508, 248] width 126 height 21
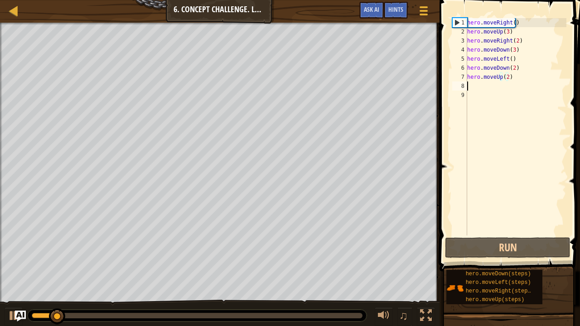
click at [483, 90] on div "hero . moveRight ( ) hero . moveUp ( 3 ) hero . moveRight ( 2 ) hero . moveDown…" at bounding box center [516, 136] width 101 height 236
type textarea "m"
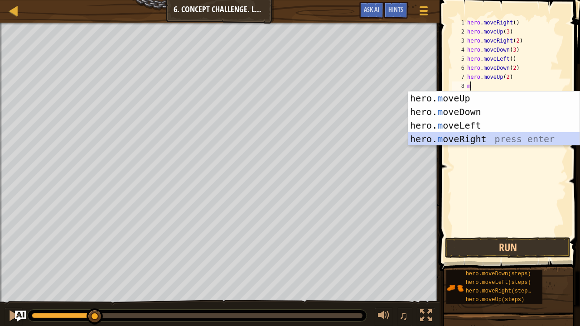
click at [473, 136] on div "hero. m oveUp press enter hero. m oveDown press enter hero. m oveLeft press ent…" at bounding box center [494, 133] width 172 height 82
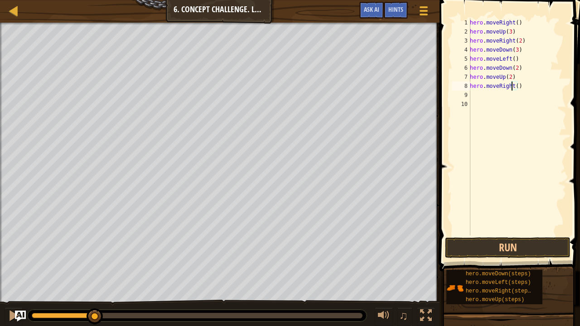
click at [512, 88] on div "hero . moveRight ( ) hero . moveUp ( 3 ) hero . moveRight ( 2 ) hero . moveDown…" at bounding box center [517, 136] width 98 height 236
click at [513, 88] on div "hero . moveRight ( ) hero . moveUp ( 3 ) hero . moveRight ( 2 ) hero . moveDown…" at bounding box center [517, 136] width 98 height 236
click at [514, 87] on div "hero . moveRight ( ) hero . moveUp ( 3 ) hero . moveRight ( 2 ) hero . moveDown…" at bounding box center [517, 136] width 98 height 236
click at [502, 252] on button "Run" at bounding box center [508, 248] width 126 height 21
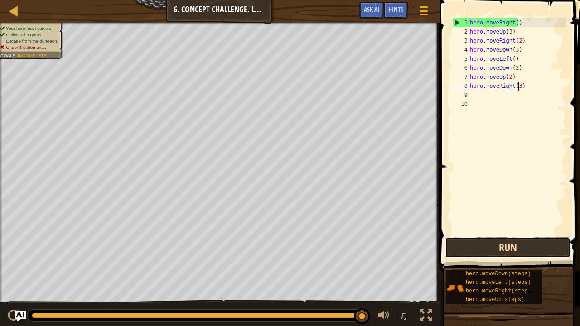
click at [481, 248] on button "Run" at bounding box center [508, 248] width 126 height 21
click at [485, 245] on button "Run" at bounding box center [508, 248] width 126 height 21
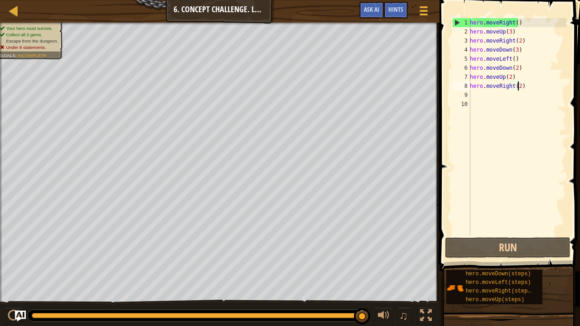
click at [515, 68] on div "hero . moveRight ( ) hero . moveUp ( 3 ) hero . moveRight ( 2 ) hero . moveDown…" at bounding box center [517, 136] width 98 height 236
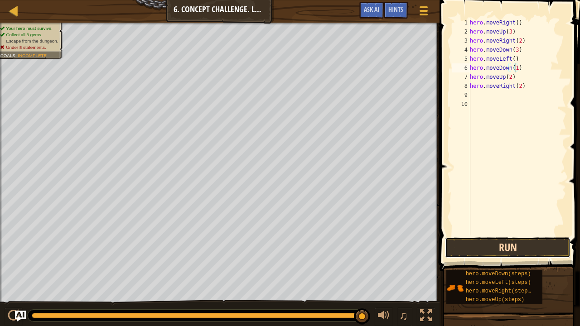
click at [475, 243] on button "Run" at bounding box center [508, 248] width 126 height 21
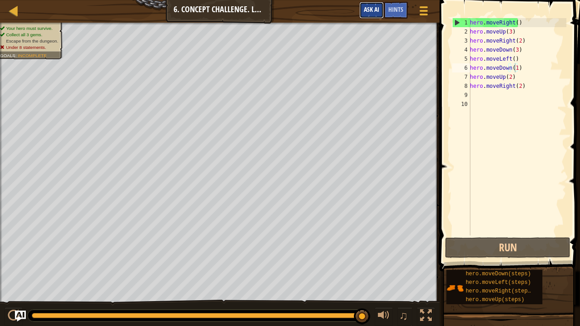
click at [372, 8] on span "Ask AI" at bounding box center [371, 9] width 15 height 9
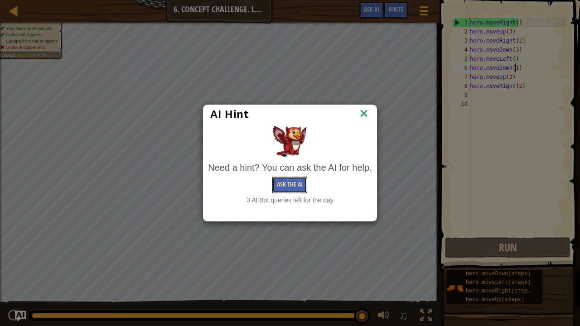
click at [296, 191] on button "Ask the AI" at bounding box center [289, 185] width 35 height 17
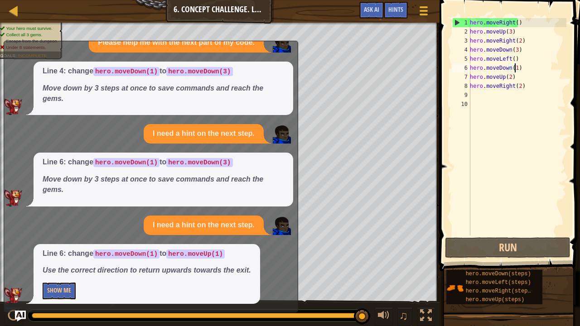
scroll to position [22, 0]
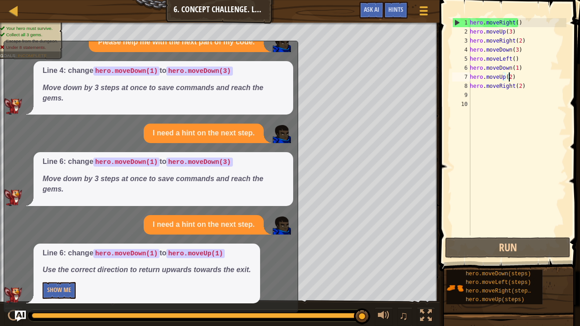
click at [508, 79] on div "hero . moveRight ( ) hero . moveUp ( 3 ) hero . moveRight ( 2 ) hero . moveDown…" at bounding box center [517, 136] width 98 height 236
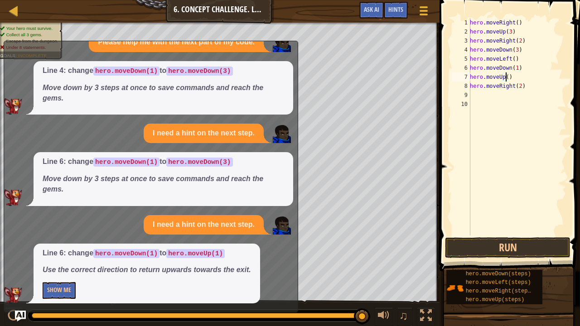
scroll to position [4, 3]
type textarea "hero.moveUp(1)"
click at [491, 242] on button "Run" at bounding box center [508, 248] width 126 height 21
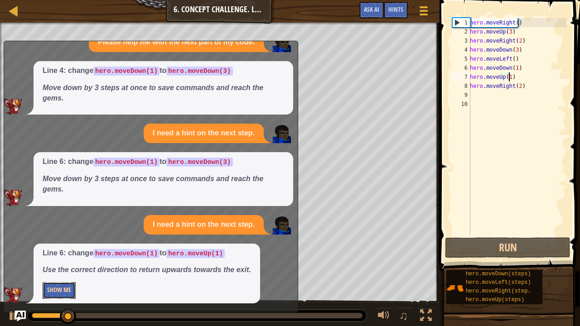
click at [64, 269] on button "Show Me" at bounding box center [59, 290] width 33 height 17
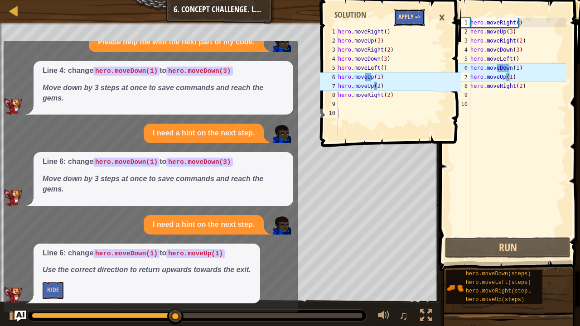
click at [404, 15] on button "Apply =>" at bounding box center [409, 17] width 31 height 17
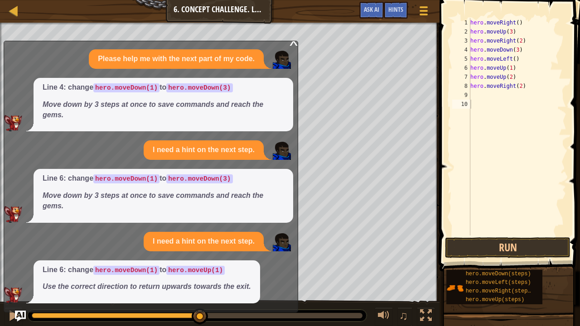
click at [294, 41] on div "x Please help me with the next part of my code. Line 4: change hero.moveDown(1)…" at bounding box center [151, 177] width 295 height 272
click at [522, 240] on button "Run" at bounding box center [508, 248] width 126 height 21
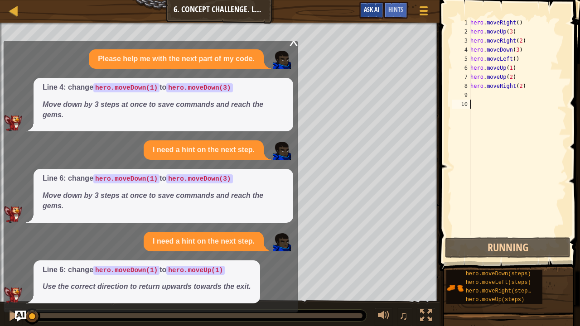
scroll to position [4, 0]
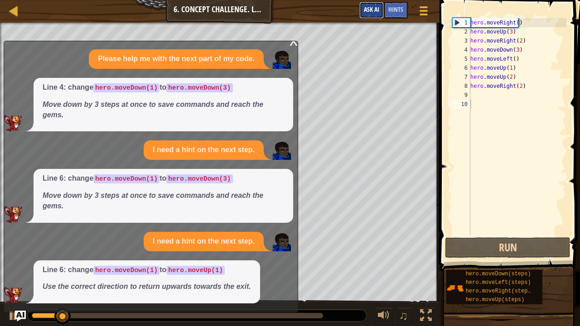
click at [380, 5] on button "Ask AI" at bounding box center [372, 10] width 24 height 17
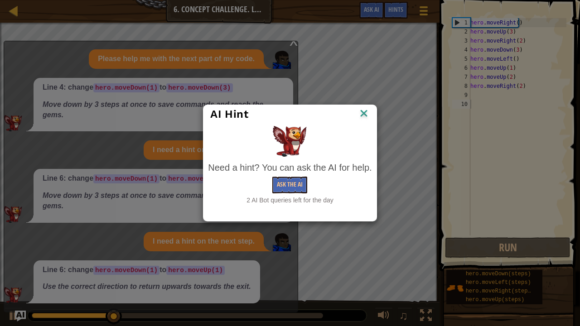
click at [374, 114] on div "AI Hint" at bounding box center [290, 114] width 173 height 19
click at [362, 112] on img at bounding box center [364, 114] width 12 height 14
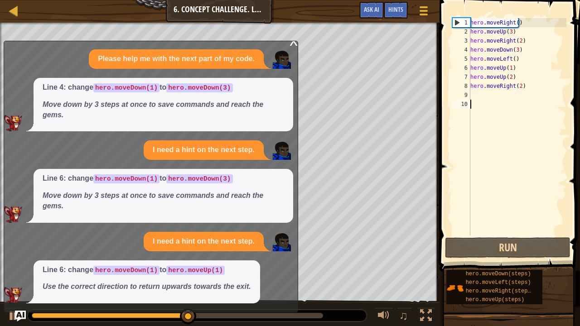
click at [294, 43] on div "x" at bounding box center [294, 40] width 8 height 9
